Goal: Task Accomplishment & Management: Manage account settings

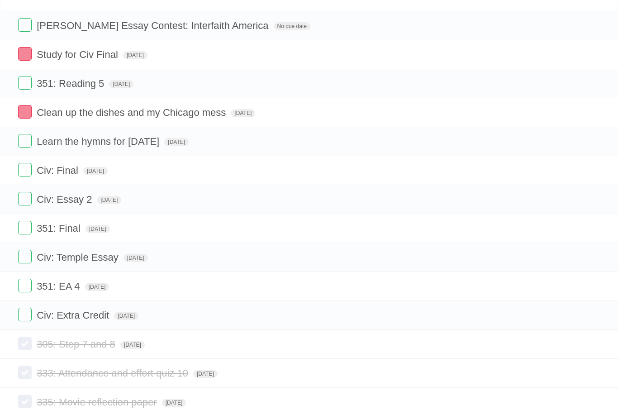
scroll to position [60, 0]
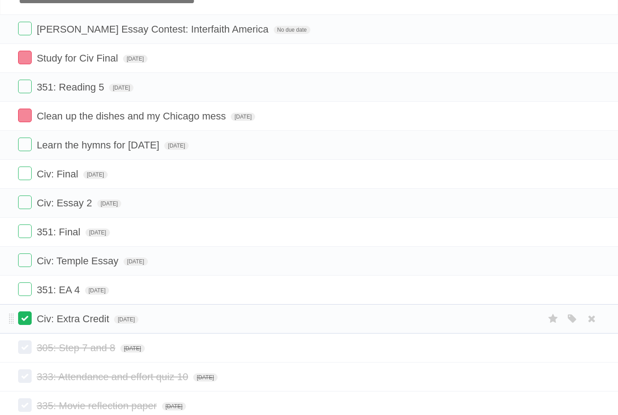
click at [29, 322] on label at bounding box center [25, 318] width 14 height 14
click at [27, 295] on label at bounding box center [25, 289] width 14 height 14
click at [28, 267] on label at bounding box center [25, 260] width 14 height 14
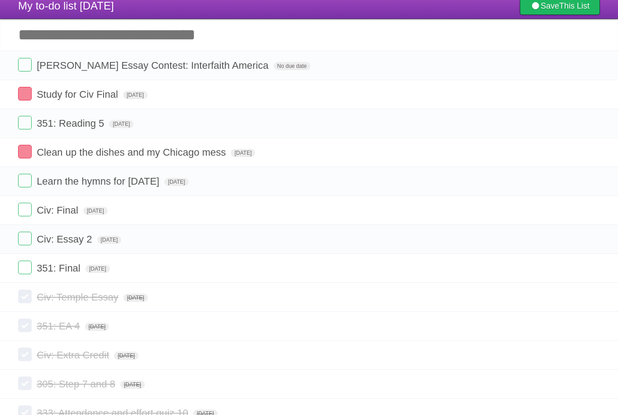
scroll to position [25, 0]
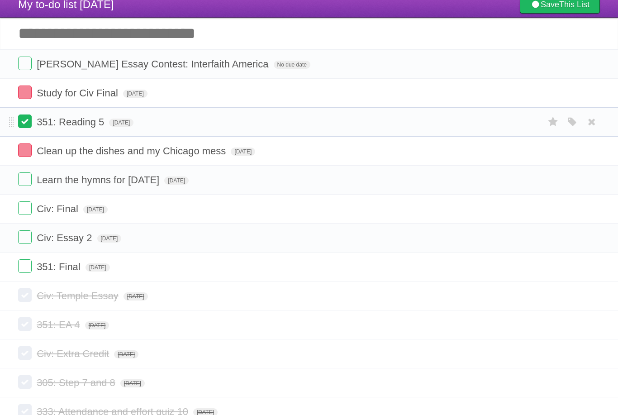
click at [25, 123] on label at bounding box center [25, 121] width 14 height 14
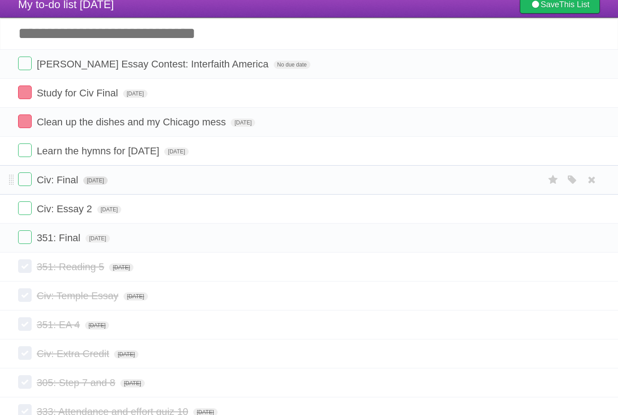
click at [107, 184] on span "[DATE]" at bounding box center [95, 180] width 24 height 8
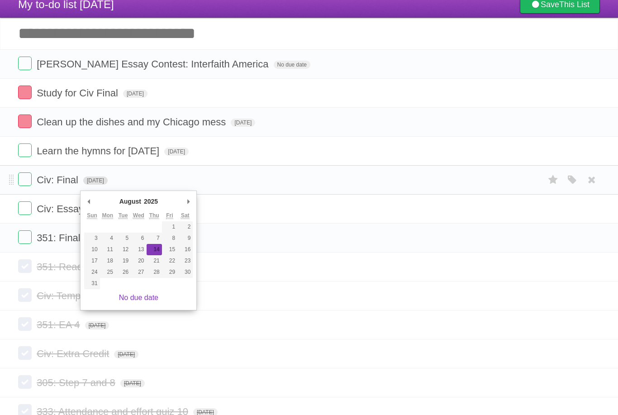
click at [108, 184] on span "[DATE]" at bounding box center [95, 180] width 24 height 8
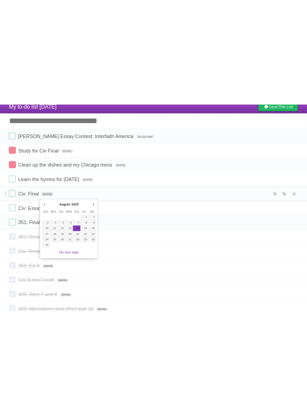
scroll to position [0, 0]
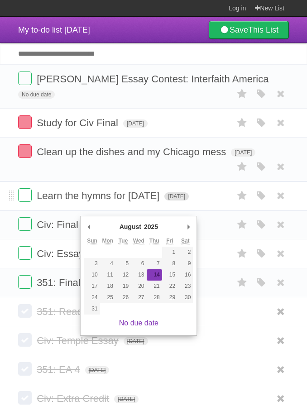
click at [189, 200] on span "[DATE]" at bounding box center [176, 196] width 24 height 8
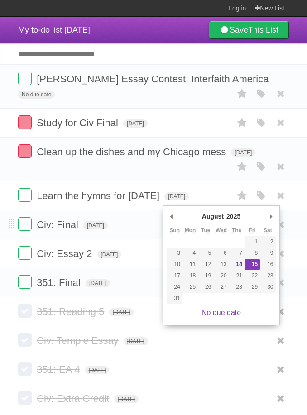
click at [144, 230] on form "Civ: Final [DATE] White Red Blue Green Purple Orange" at bounding box center [153, 224] width 270 height 15
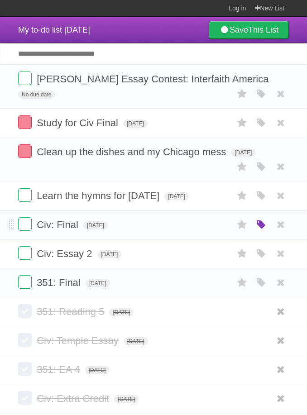
click at [261, 231] on icon "button" at bounding box center [261, 225] width 13 height 12
click at [172, 229] on label "Red" at bounding box center [173, 224] width 10 height 10
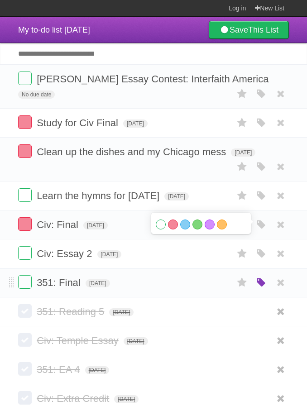
click at [261, 288] on icon "button" at bounding box center [261, 283] width 13 height 12
click at [180, 286] on label "Blue" at bounding box center [185, 282] width 10 height 10
click at [173, 286] on label "Red" at bounding box center [173, 282] width 10 height 10
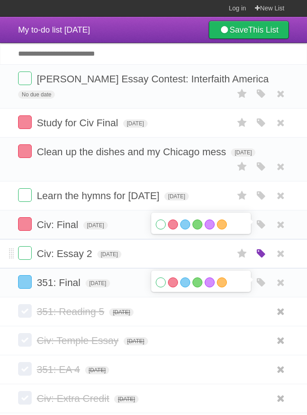
click at [256, 260] on icon "button" at bounding box center [261, 254] width 13 height 12
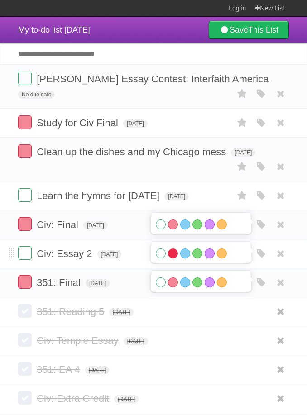
click at [171, 258] on label "Red" at bounding box center [173, 253] width 10 height 10
click at [265, 283] on icon "button" at bounding box center [261, 283] width 13 height 12
click at [259, 260] on icon "button" at bounding box center [261, 254] width 13 height 12
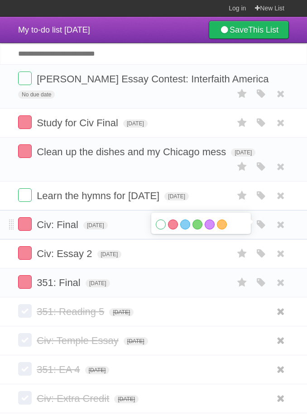
click at [250, 234] on div "White Red Blue Green Purple Orange" at bounding box center [200, 223] width 99 height 21
click at [260, 229] on icon "button" at bounding box center [261, 225] width 13 height 12
click at [262, 169] on icon "button" at bounding box center [261, 167] width 13 height 12
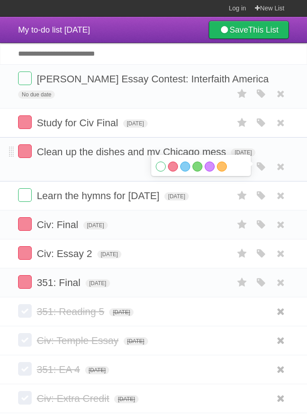
click at [165, 170] on label "White" at bounding box center [161, 166] width 10 height 10
click at [260, 171] on icon "button" at bounding box center [261, 167] width 13 height 12
